Goal: Task Accomplishment & Management: Complete application form

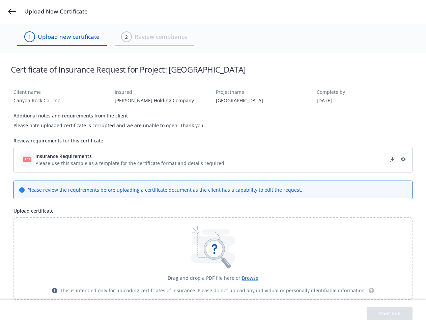
click at [12, 11] on icon at bounding box center [12, 11] width 8 height 6
click at [213, 160] on div "Please use this sample as a template for the certificate format and details req…" at bounding box center [130, 163] width 190 height 7
click at [131, 156] on div "Insurance Requirements Processing..." at bounding box center [213, 159] width 391 height 17
click at [393, 160] on div "Insurance Requirements Processing..." at bounding box center [213, 159] width 391 height 17
click at [403, 160] on icon at bounding box center [404, 159] width 5 height 5
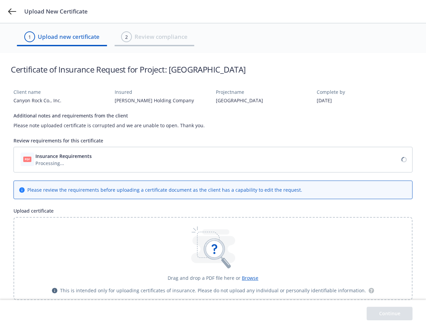
click at [213, 259] on icon at bounding box center [214, 249] width 21 height 21
